Goal: Communication & Community: Share content

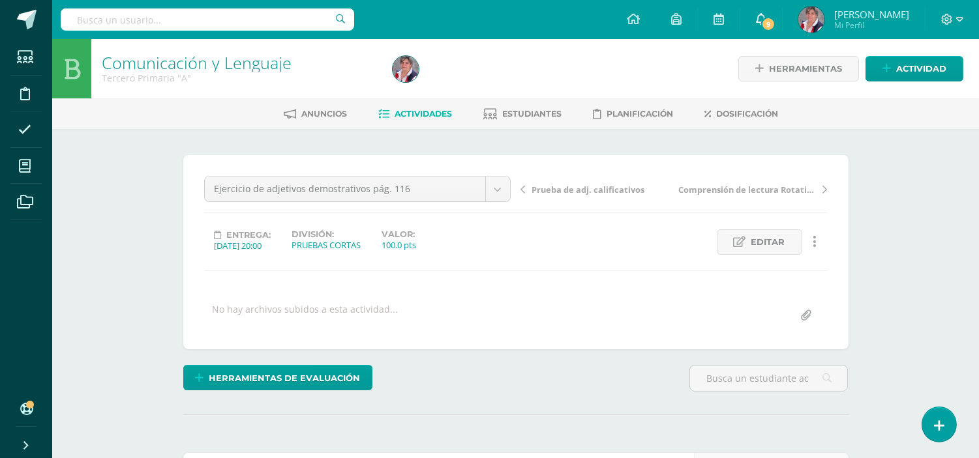
click at [766, 21] on icon at bounding box center [761, 19] width 10 height 12
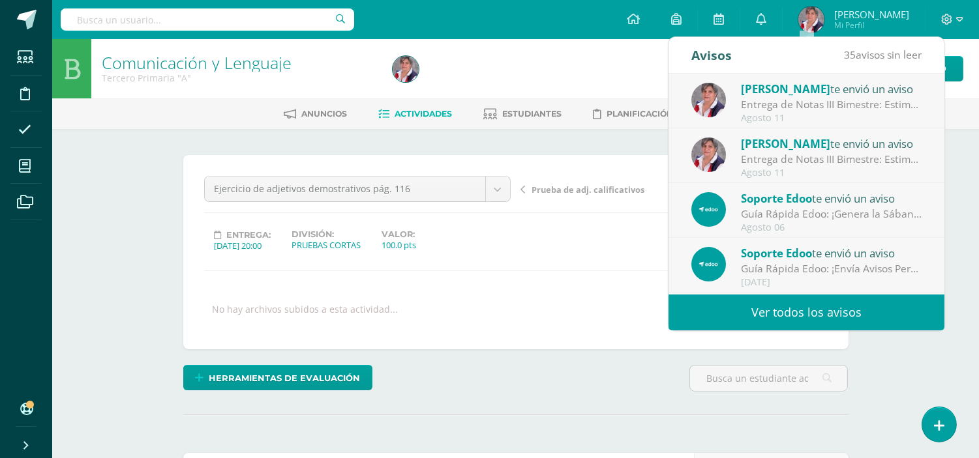
click at [540, 392] on div "Herramientas de evaluación Lista de cotejo Escala de valoración Puntos Extra Su…" at bounding box center [516, 383] width 676 height 37
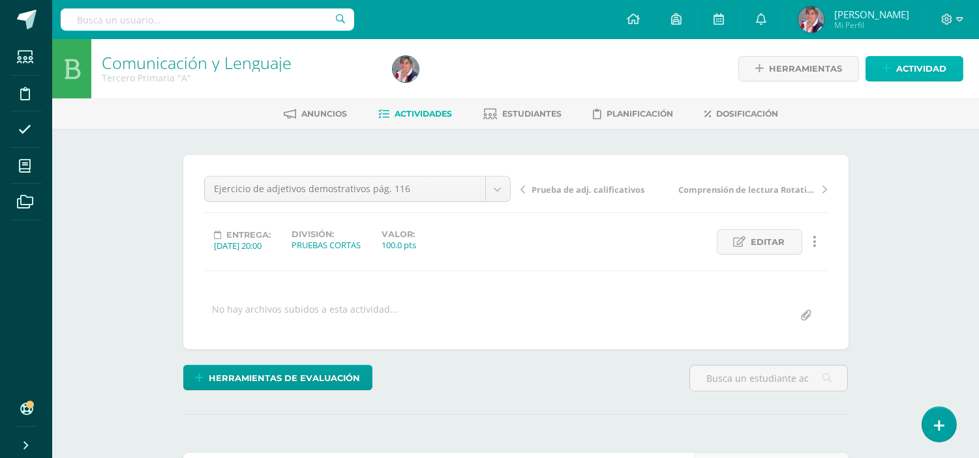
click at [915, 62] on span "Actividad" at bounding box center [921, 69] width 50 height 24
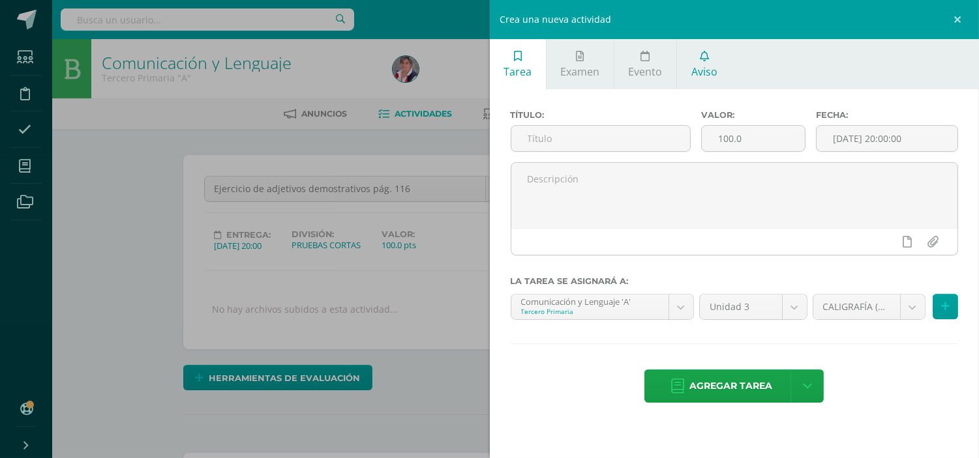
click at [711, 68] on span "Aviso" at bounding box center [704, 72] width 26 height 14
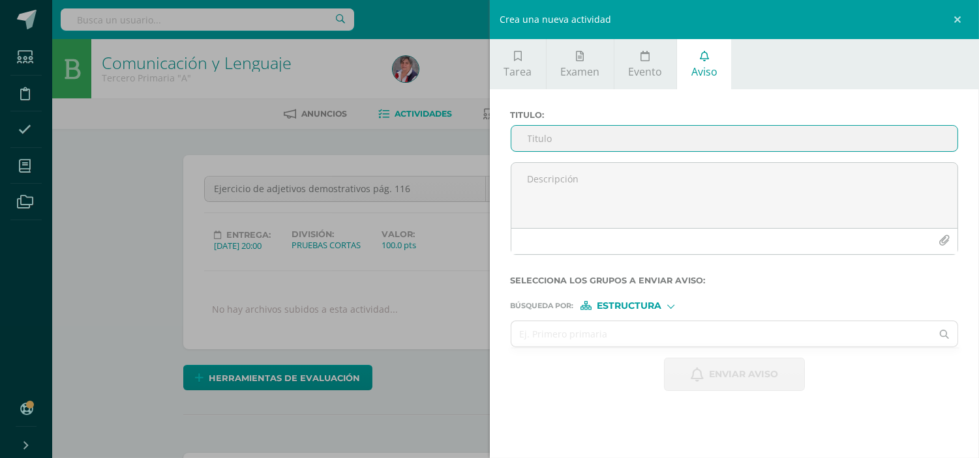
click at [535, 133] on input "Titulo :" at bounding box center [734, 138] width 447 height 25
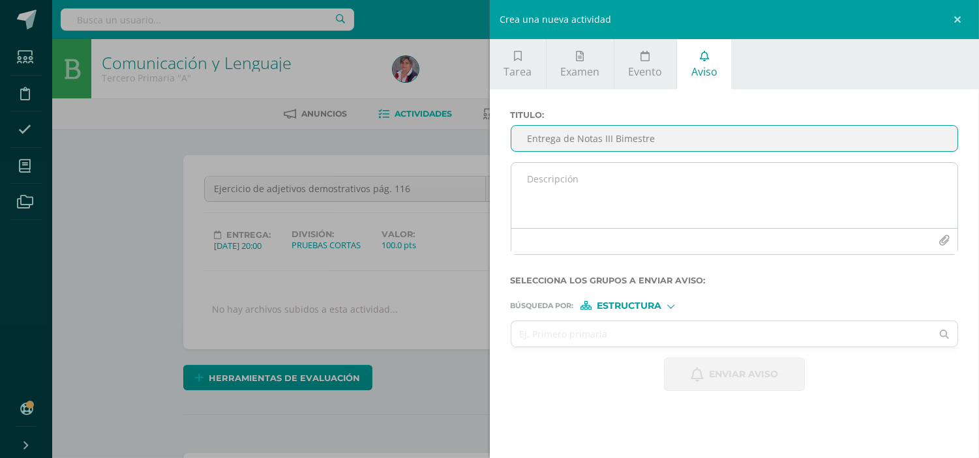
type input "Entrega de Notas III Bimestre"
click at [545, 178] on textarea at bounding box center [734, 195] width 447 height 65
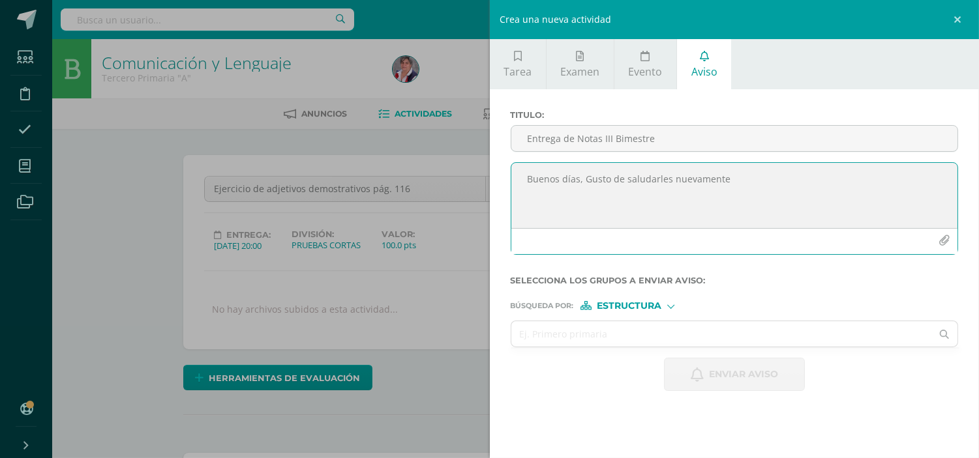
click at [729, 181] on textarea "Buenos días, Gusto de saludarles nuevamente" at bounding box center [734, 195] width 447 height 65
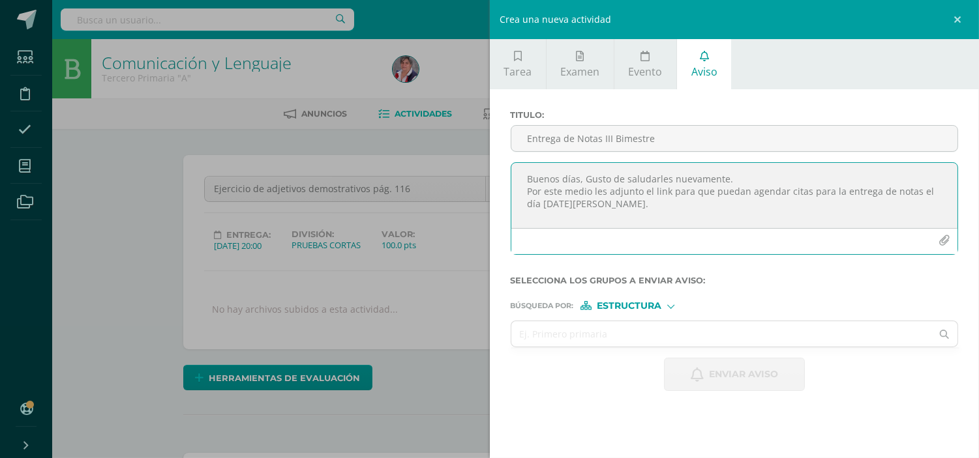
paste textarea "[URL][DOMAIN_NAME]"
click at [626, 205] on textarea "Buenos días, Gusto de saludarles nuevamente. Por este medio les adjunto el link…" at bounding box center [734, 195] width 447 height 65
click at [876, 206] on textarea "Buenos días, Gusto de saludarles nuevamente. Por este medio les adjunto el link…" at bounding box center [734, 195] width 447 height 65
paste textarea "[URL][DOMAIN_NAME]"
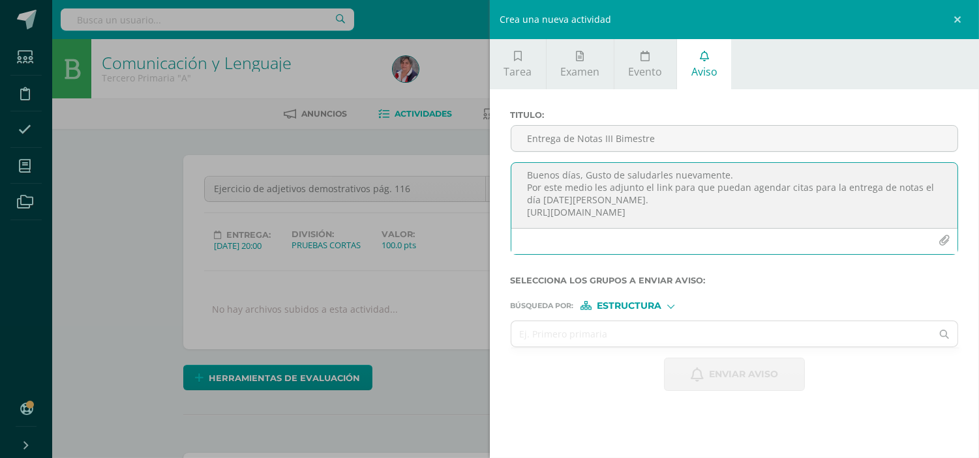
click at [647, 198] on textarea "Buenos días, Gusto de saludarles nuevamente. Por este medio les adjunto el link…" at bounding box center [734, 195] width 447 height 65
type textarea "Buenos días, Gusto de saludarles nuevamente. Por este medio les adjunto el link…"
click at [673, 303] on div at bounding box center [670, 305] width 7 height 7
click at [638, 324] on span "Estructura" at bounding box center [645, 323] width 65 height 7
click at [661, 331] on input "text" at bounding box center [721, 334] width 421 height 25
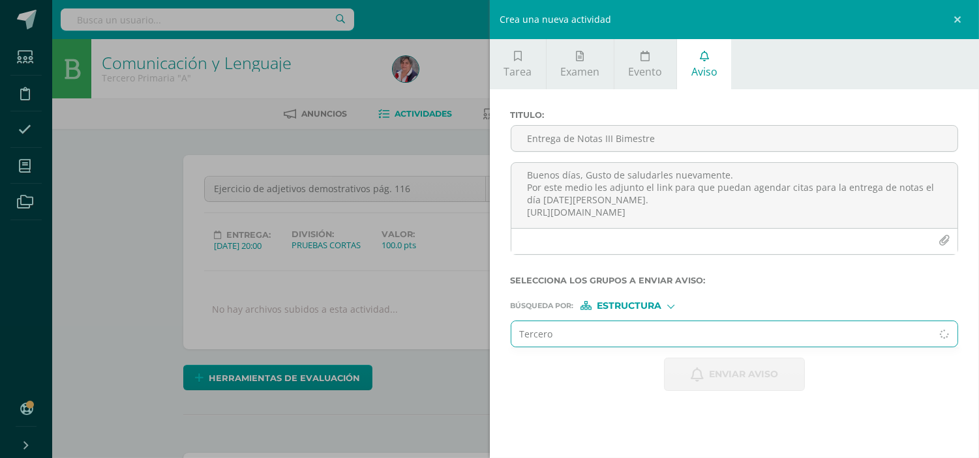
type input "Tercero B"
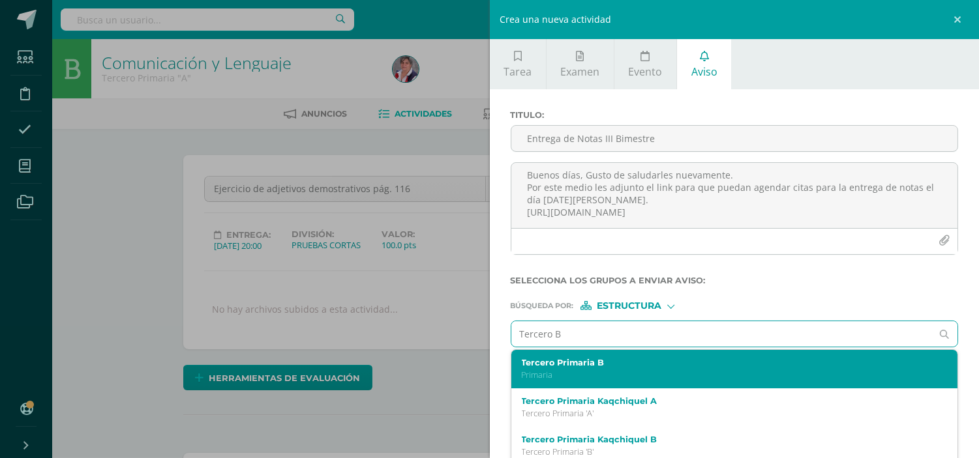
click at [572, 362] on label "Tercero Primaria B" at bounding box center [725, 363] width 407 height 10
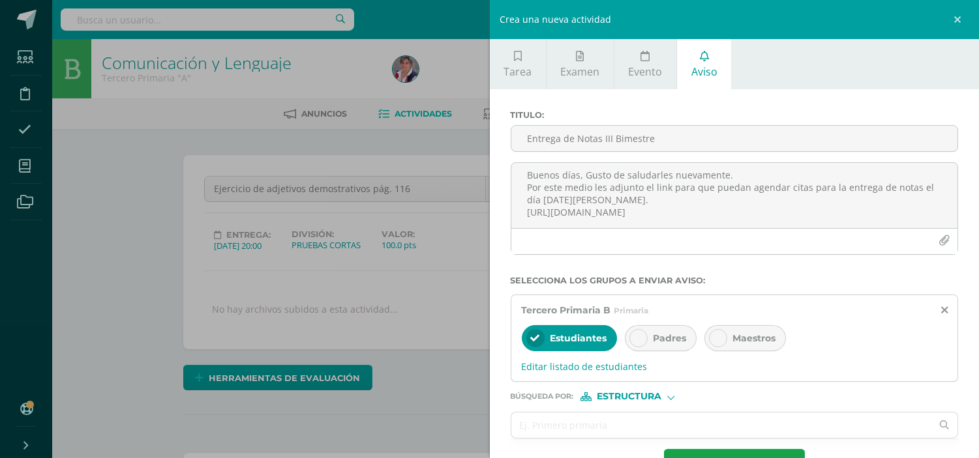
click at [659, 344] on div "Padres" at bounding box center [661, 338] width 72 height 26
click at [556, 340] on span "Estudiantes" at bounding box center [578, 339] width 57 height 12
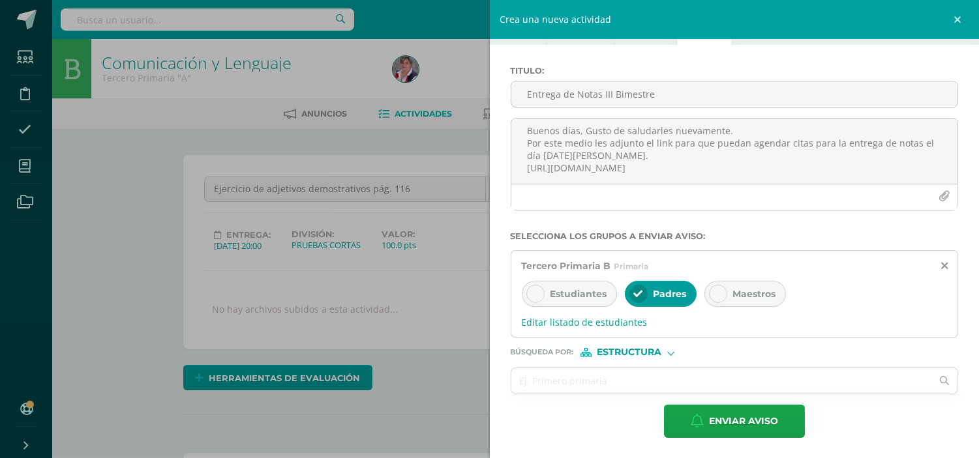
scroll to position [400, 0]
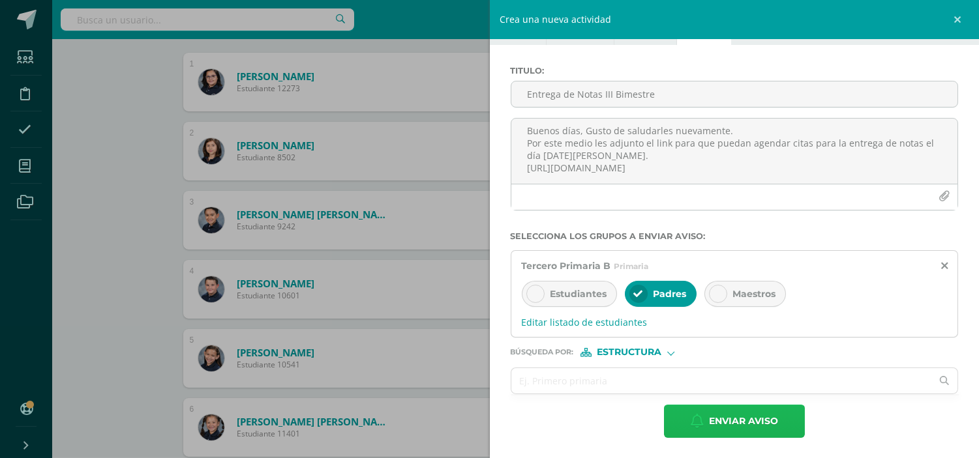
click at [745, 421] on span "Enviar aviso" at bounding box center [743, 422] width 69 height 32
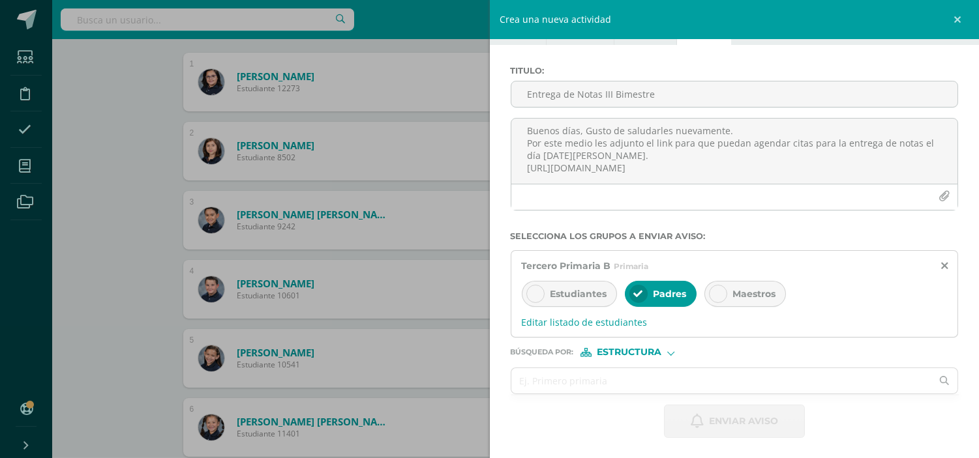
scroll to position [0, 0]
